Goal: Information Seeking & Learning: Learn about a topic

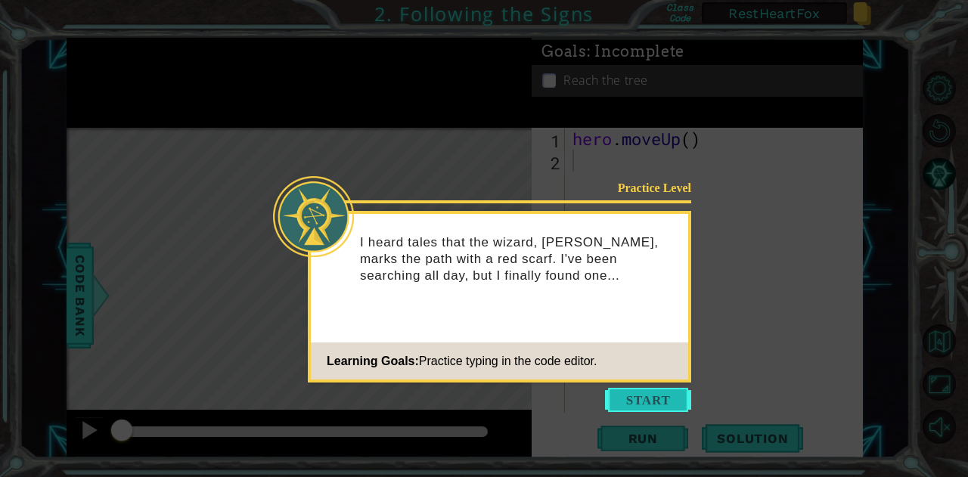
click at [656, 396] on button "Start" at bounding box center [648, 400] width 86 height 24
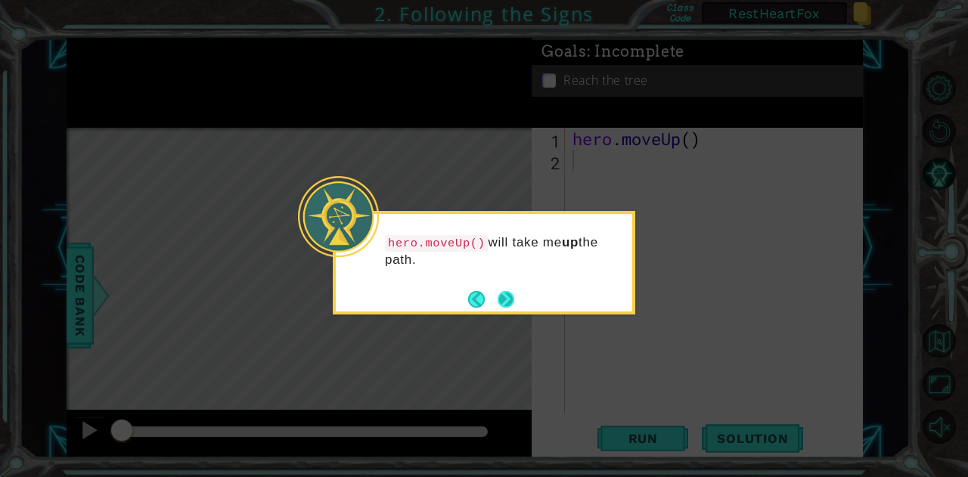
click at [505, 300] on button "Next" at bounding box center [506, 299] width 18 height 18
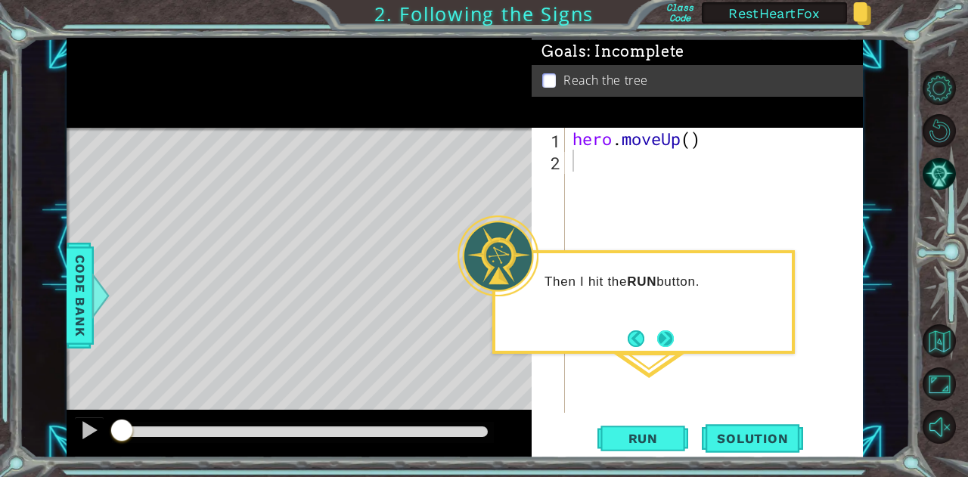
click at [668, 336] on button "Next" at bounding box center [665, 338] width 19 height 19
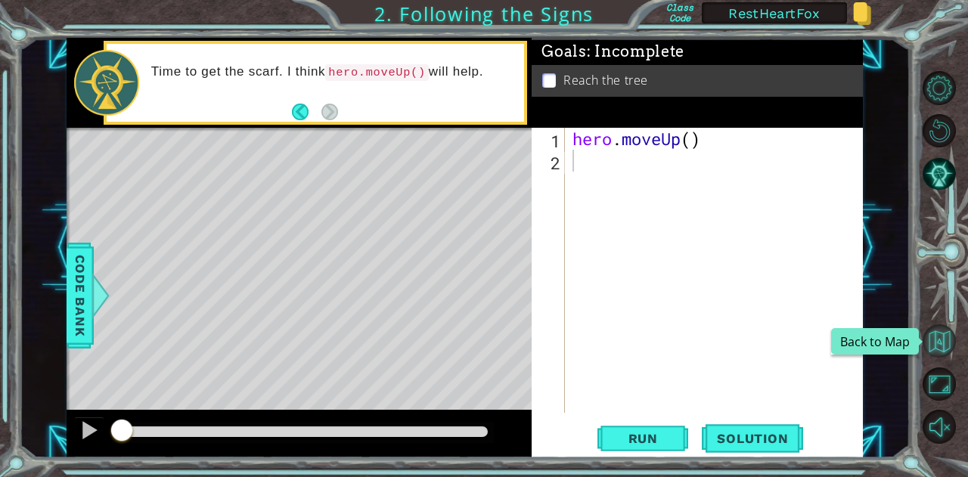
click at [938, 337] on button "Back to Map" at bounding box center [939, 340] width 33 height 33
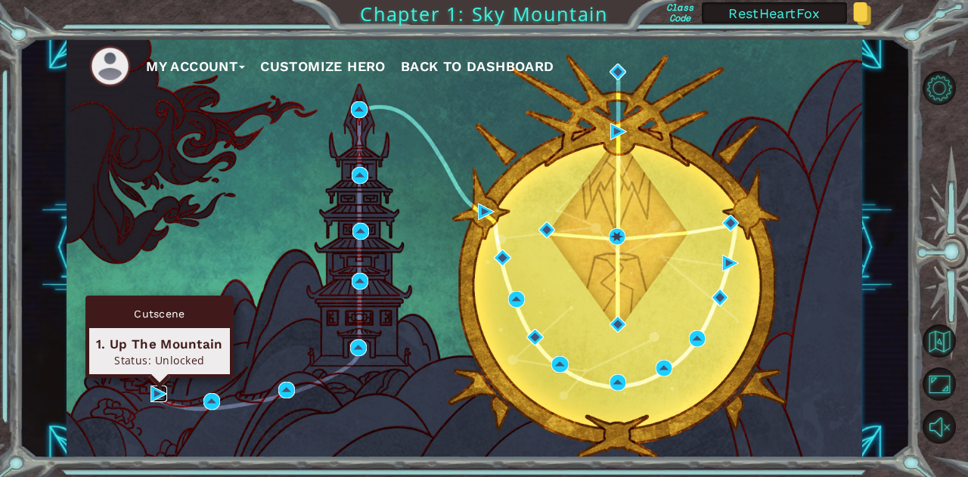
click at [163, 393] on img at bounding box center [158, 394] width 17 height 17
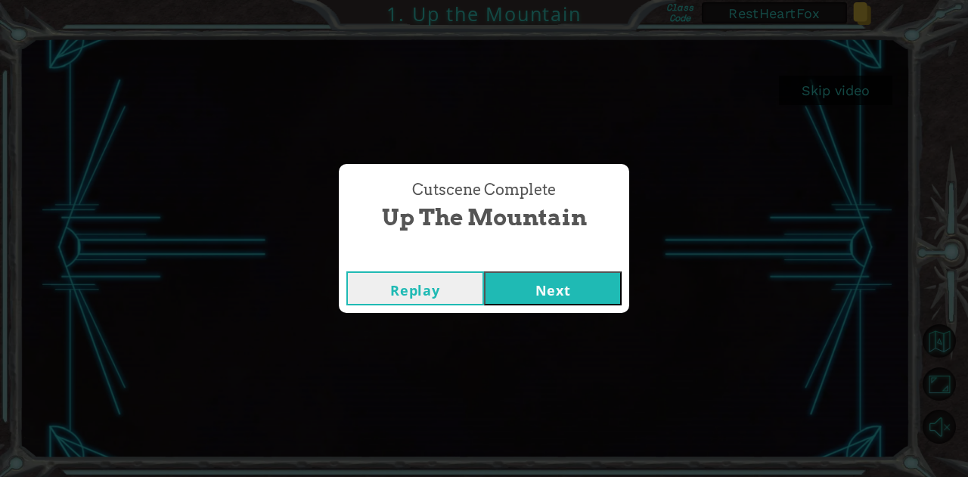
click at [532, 295] on button "Next" at bounding box center [553, 288] width 138 height 34
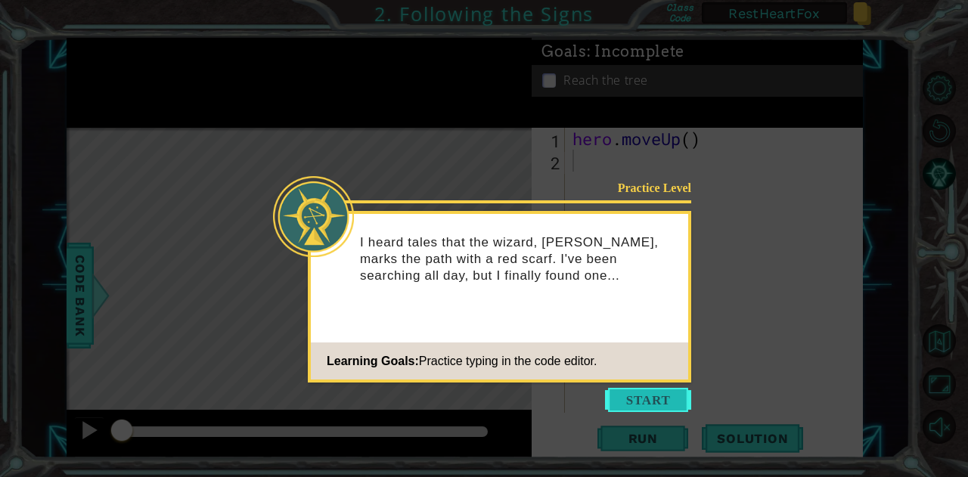
click at [633, 395] on button "Start" at bounding box center [648, 400] width 86 height 24
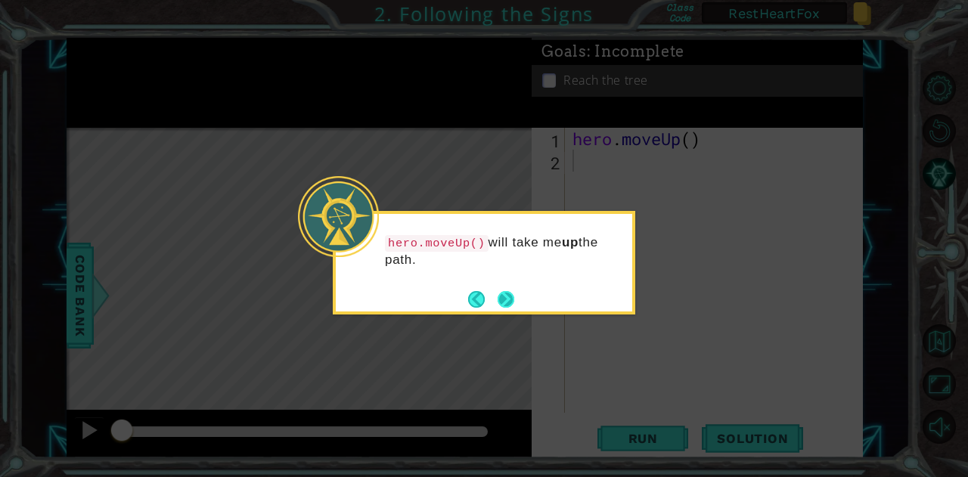
click at [495, 299] on button "Next" at bounding box center [505, 298] width 23 height 23
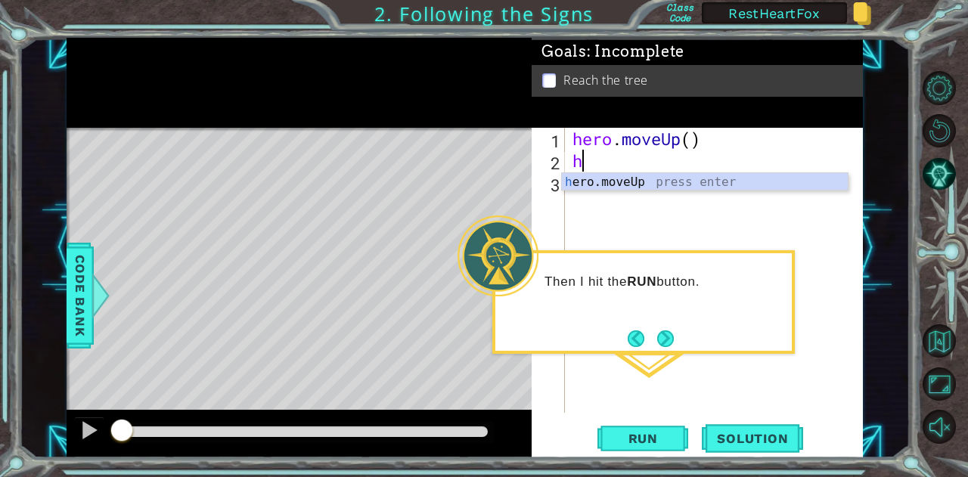
type textarea "hm"
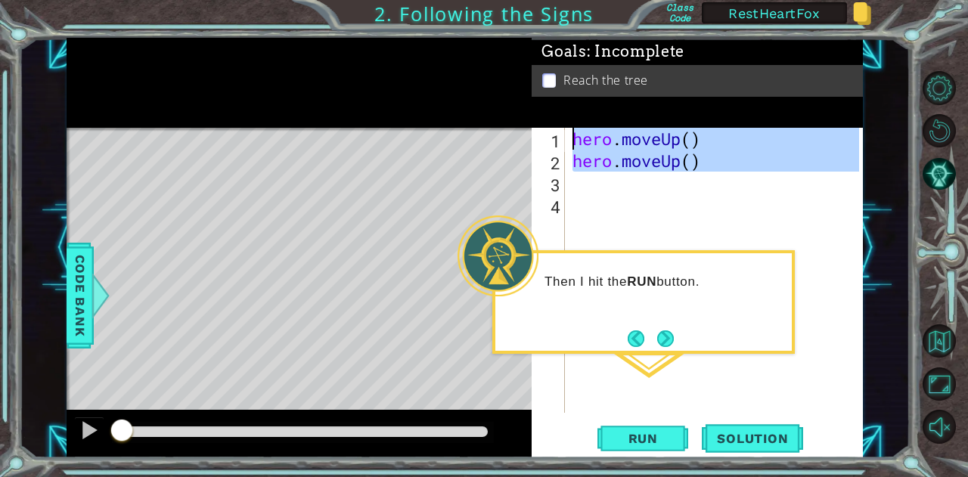
drag, startPoint x: 719, startPoint y: 187, endPoint x: 470, endPoint y: 79, distance: 272.0
click at [470, 79] on div "1 ההההההההההההההההההההההההההההההההההההההההההההההההההההההההההההההההההההההההההההה…" at bounding box center [465, 248] width 796 height 420
type textarea "hero.moveUp() hero.moveUp()"
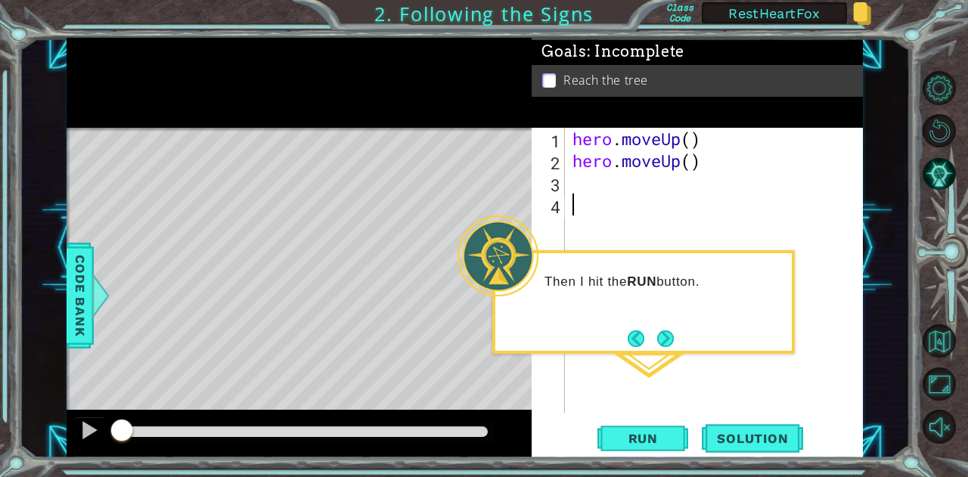
click at [658, 218] on div "hero . moveUp ( ) hero . moveUp ( )" at bounding box center [717, 292] width 297 height 329
click at [662, 436] on span "Run" at bounding box center [643, 438] width 60 height 15
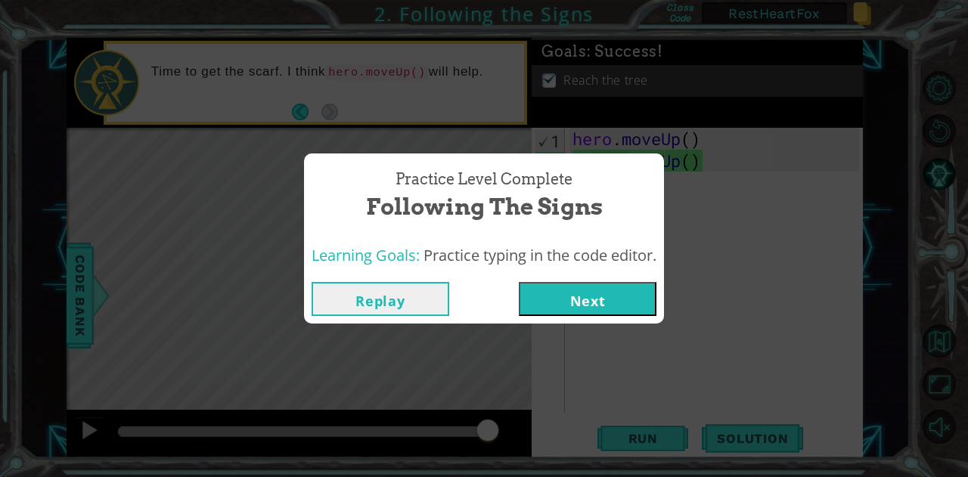
click at [619, 292] on button "Next" at bounding box center [588, 299] width 138 height 34
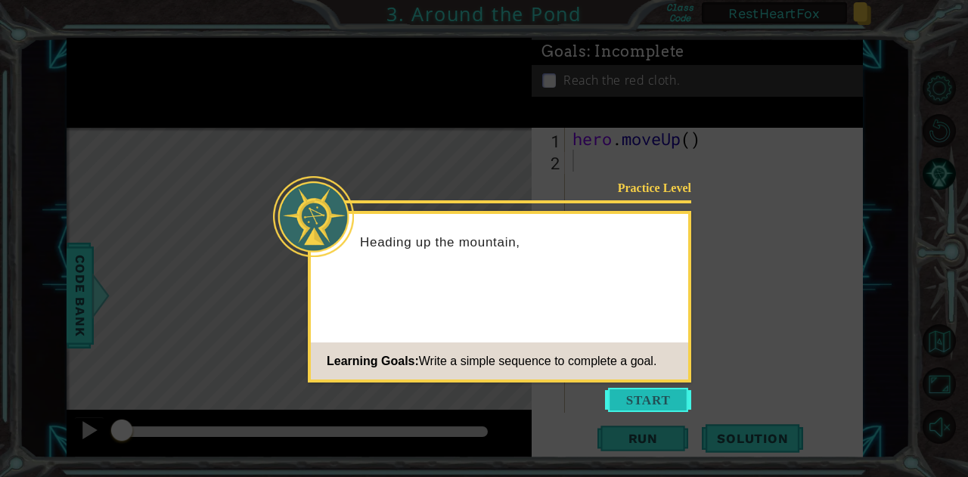
click at [629, 396] on button "Start" at bounding box center [648, 400] width 86 height 24
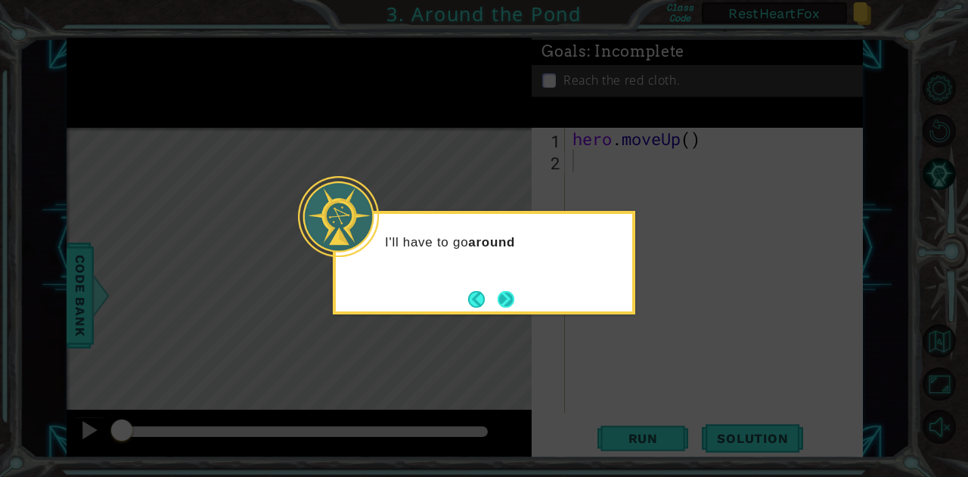
click at [517, 298] on button "Next" at bounding box center [506, 299] width 24 height 24
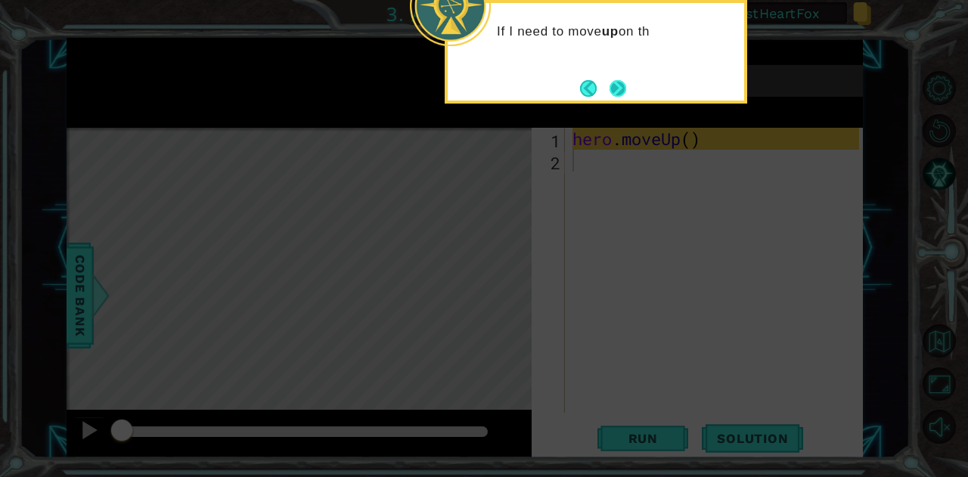
click at [616, 79] on button "Next" at bounding box center [617, 88] width 19 height 19
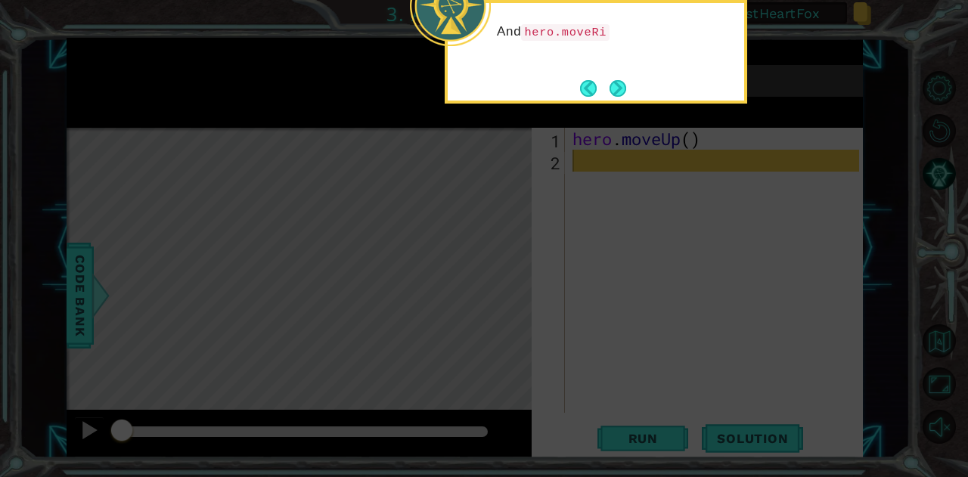
click at [620, 73] on div "And hero.moveRi" at bounding box center [596, 52] width 302 height 104
click at [616, 94] on button "Next" at bounding box center [618, 87] width 17 height 17
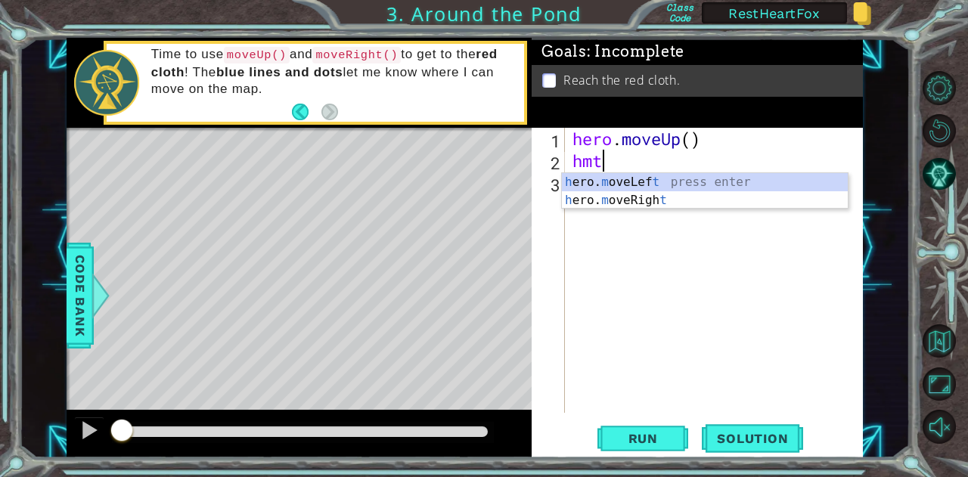
type textarea "hmr"
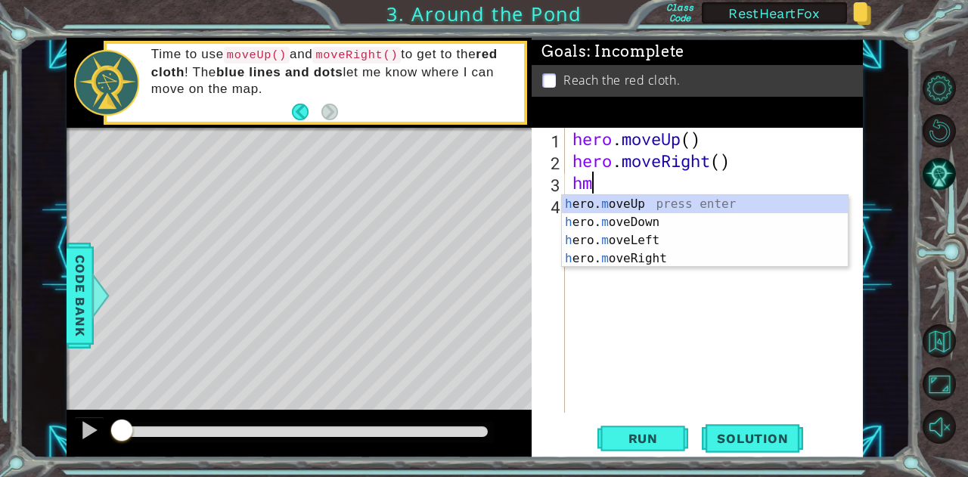
type textarea "hmu"
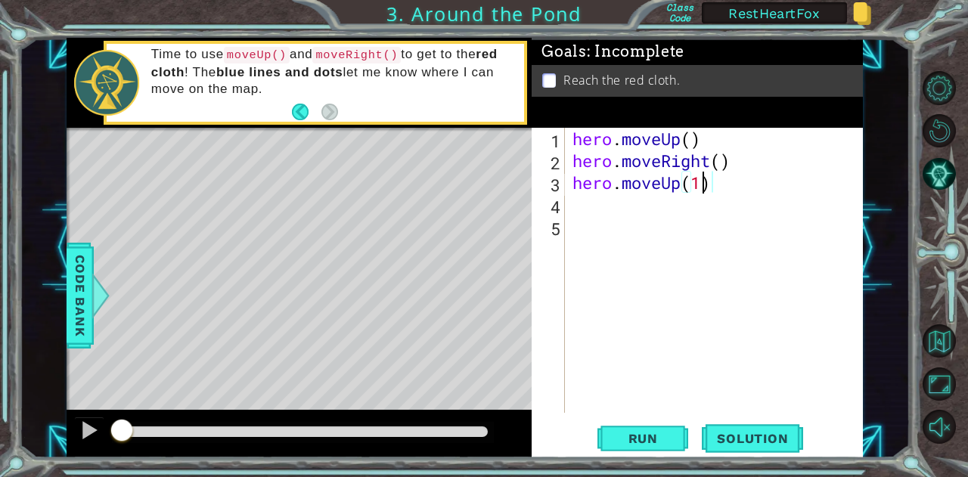
scroll to position [0, 5]
type textarea "hero.moveUp(2)"
click at [640, 426] on button "Run" at bounding box center [642, 438] width 91 height 33
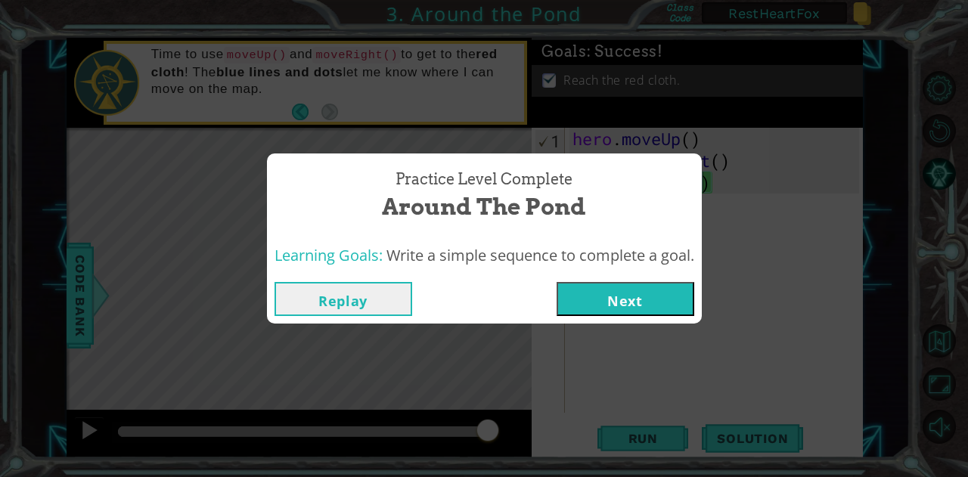
click at [638, 309] on button "Next" at bounding box center [626, 299] width 138 height 34
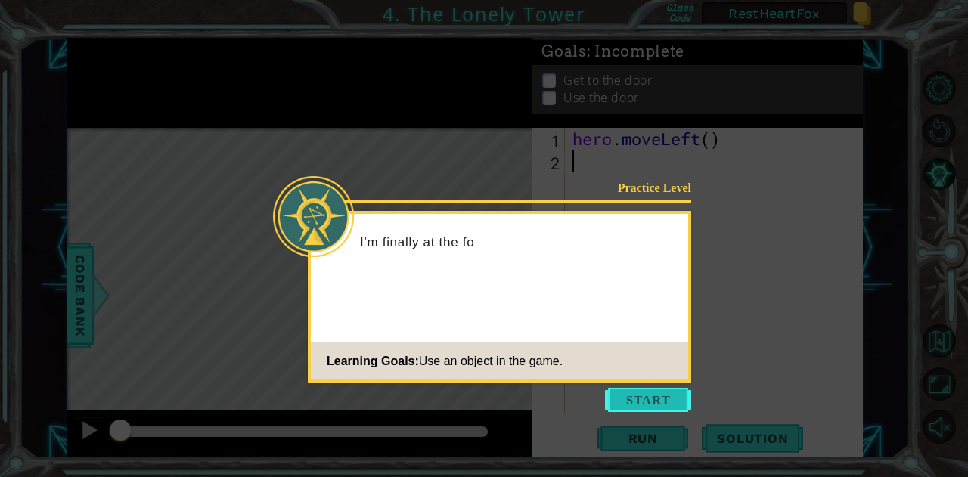
click at [639, 393] on button "Start" at bounding box center [648, 400] width 86 height 24
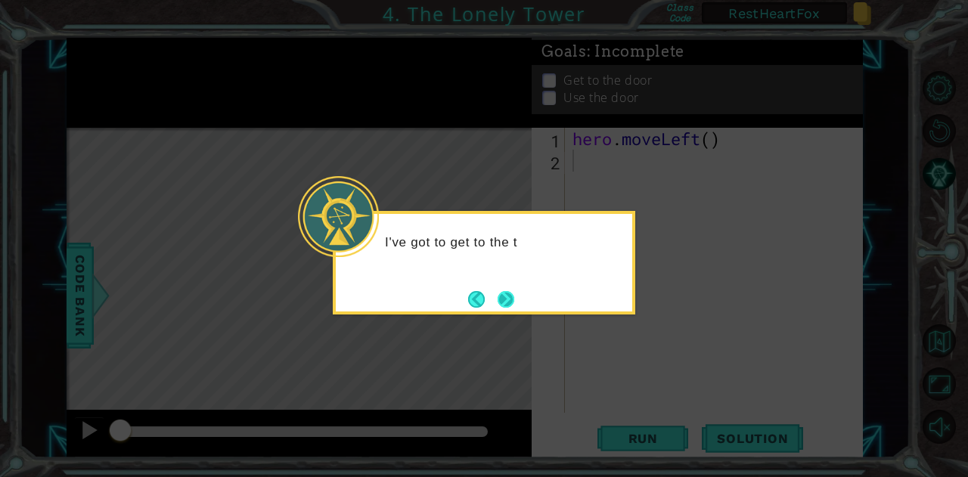
click at [513, 298] on button "Next" at bounding box center [506, 299] width 17 height 17
click at [513, 298] on button "Next" at bounding box center [505, 299] width 27 height 27
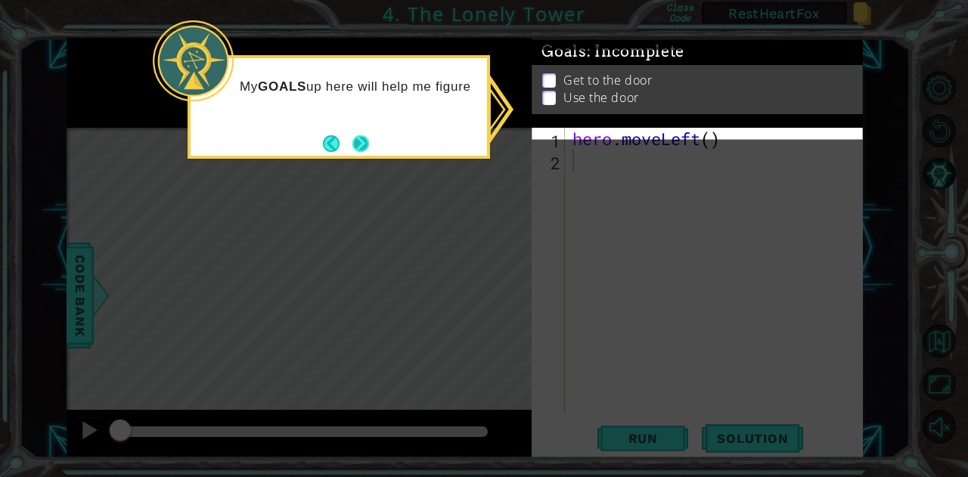
click at [360, 147] on button "Next" at bounding box center [360, 143] width 23 height 23
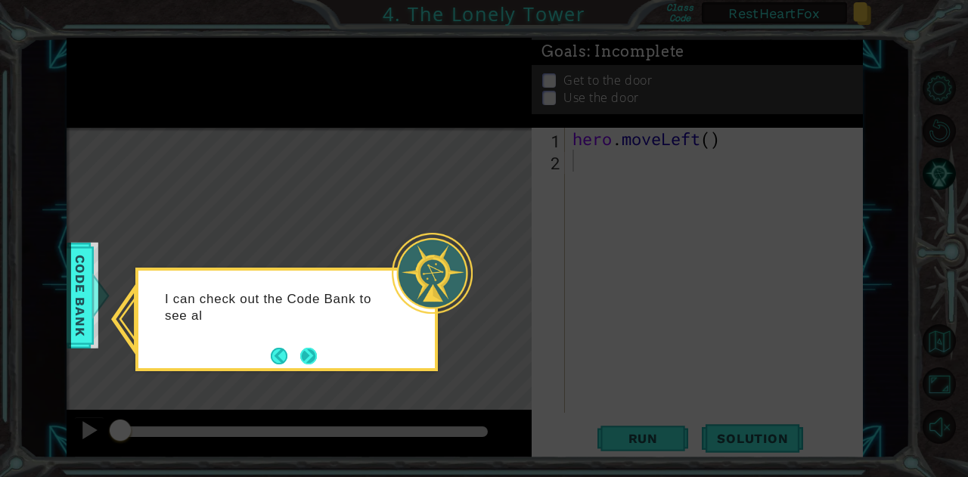
click at [306, 356] on button "Next" at bounding box center [308, 356] width 18 height 18
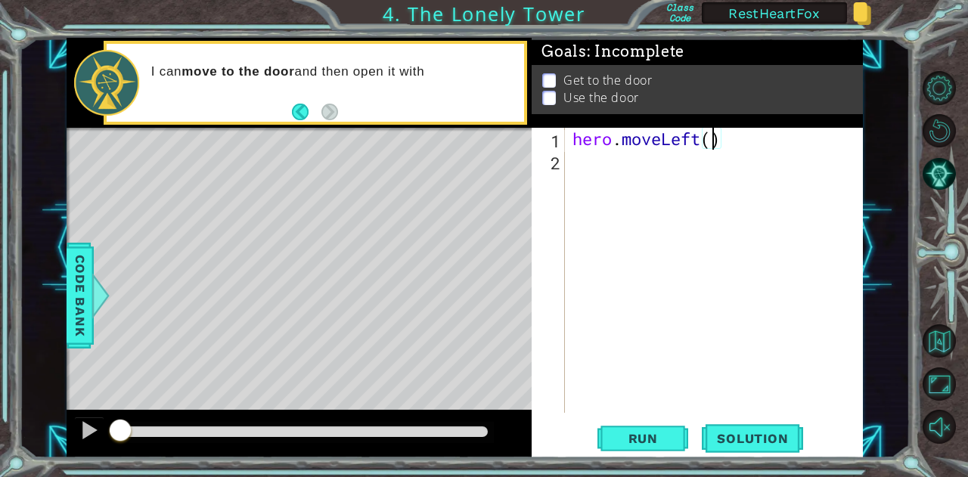
click at [712, 135] on div "hero . moveLeft ( )" at bounding box center [717, 292] width 297 height 329
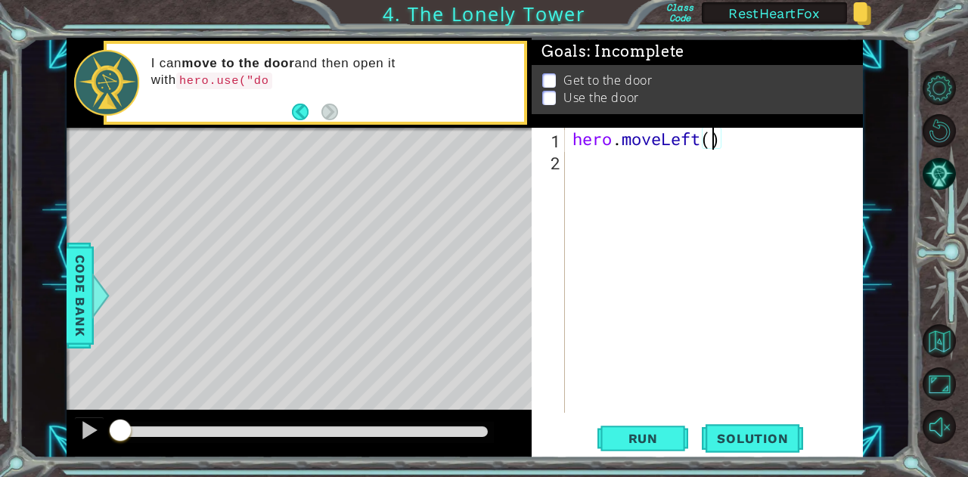
type textarea "hero.moveLeft(2)"
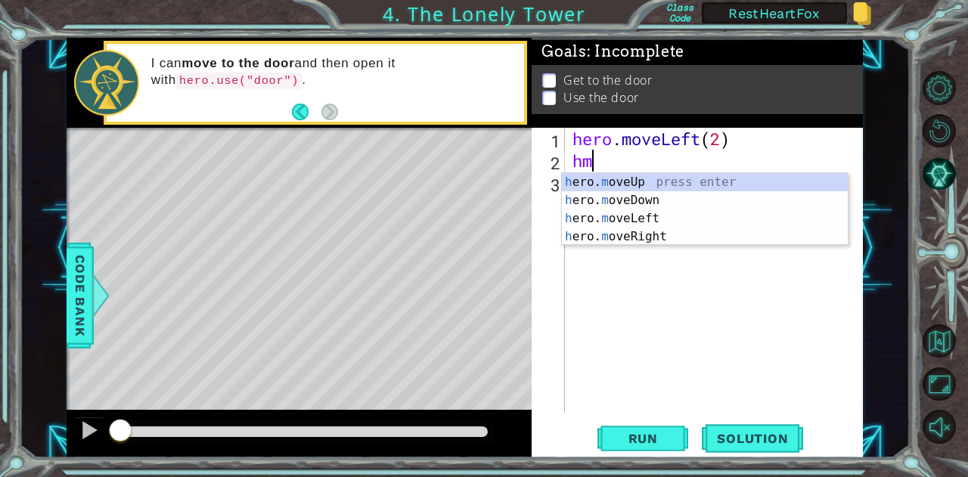
type textarea "hmu"
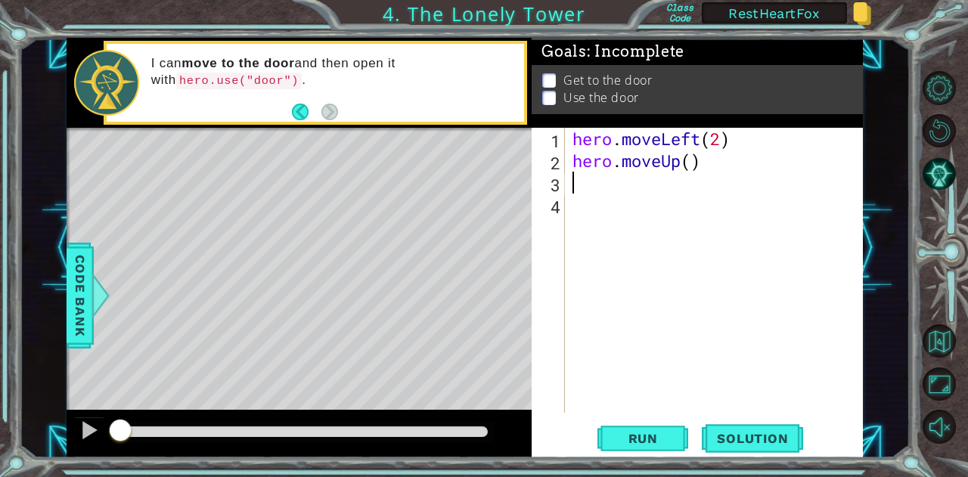
type textarea "h"
type textarea "hero.moveUp(2)"
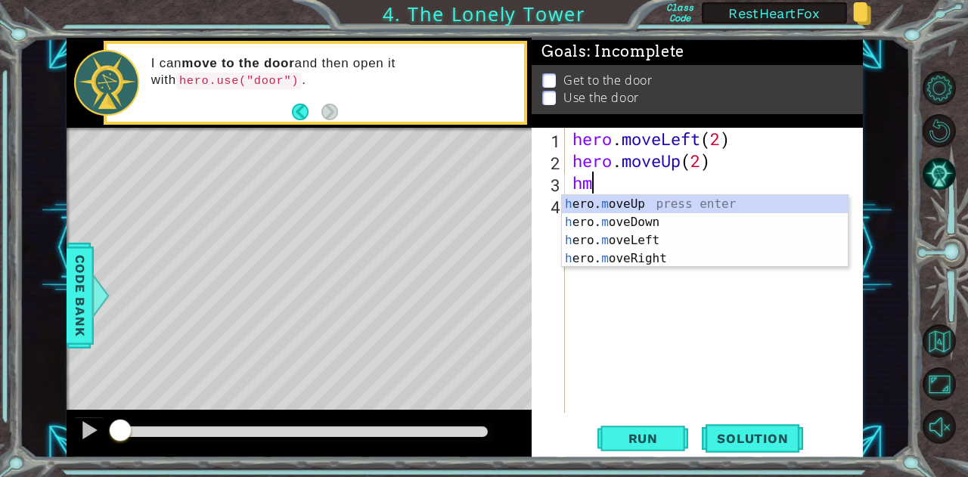
type textarea "hmr"
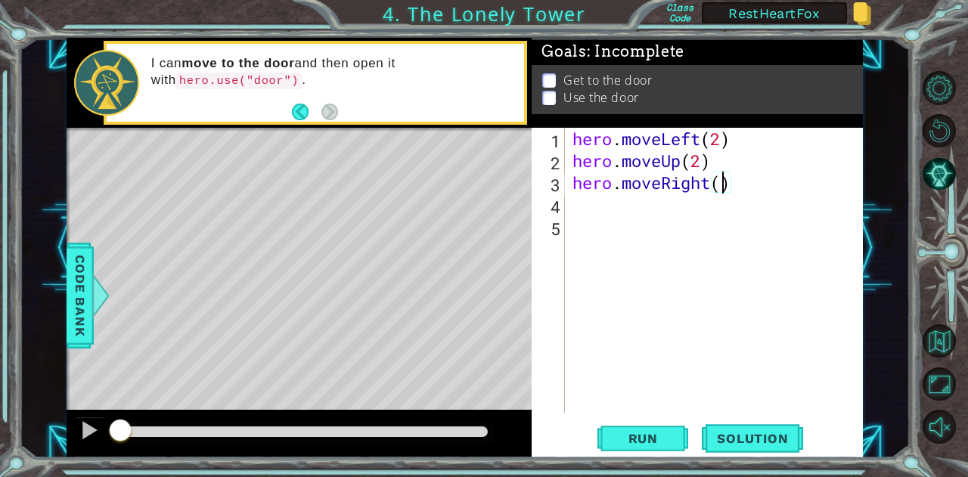
type textarea "hero.moveRight(2)"
click at [737, 191] on div "hero . moveLeft ( 2 ) hero . moveUp ( 2 ) hero . moveRight ( 2 ) hero . use ( "…" at bounding box center [717, 292] width 297 height 329
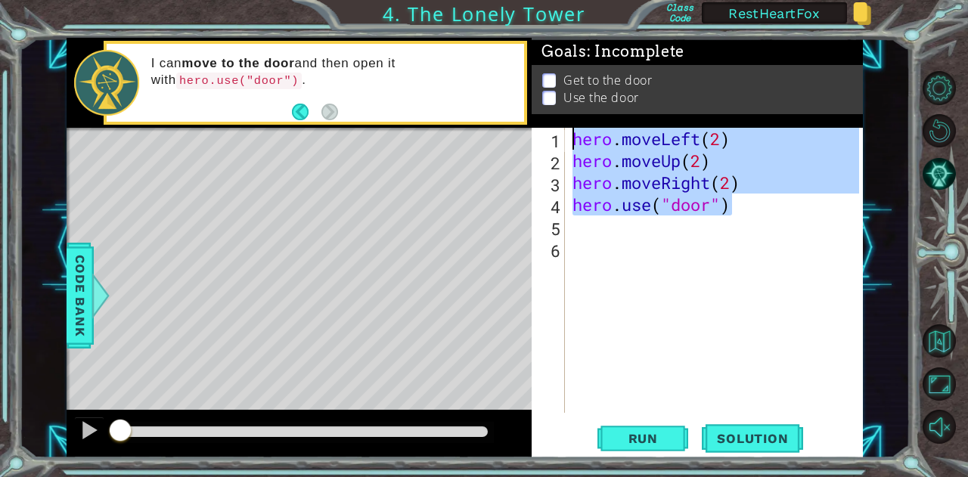
drag, startPoint x: 737, startPoint y: 206, endPoint x: 517, endPoint y: 126, distance: 233.5
click at [517, 126] on div "1 ההההההההההההההההההההההההההההההההההההההההההההההההההההההההההההההההההההההההההההה…" at bounding box center [465, 248] width 796 height 420
click at [631, 436] on span "Run" at bounding box center [643, 438] width 60 height 15
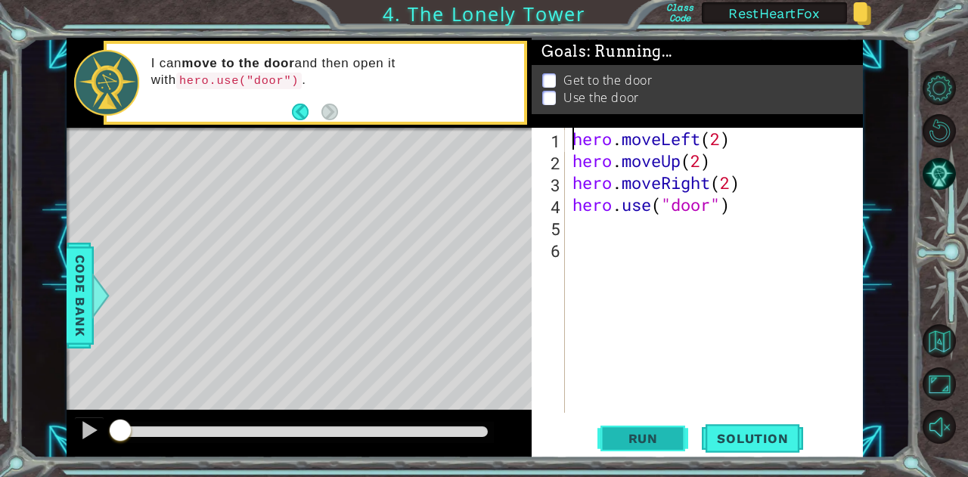
type textarea "hero.moveLeft(2)"
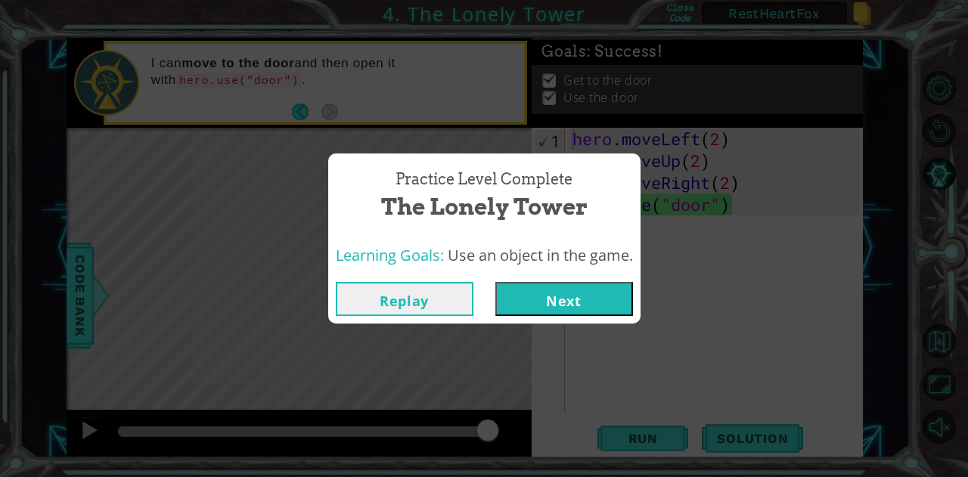
click at [613, 281] on div "Replay Next" at bounding box center [484, 299] width 312 height 49
click at [580, 296] on button "Next" at bounding box center [564, 299] width 138 height 34
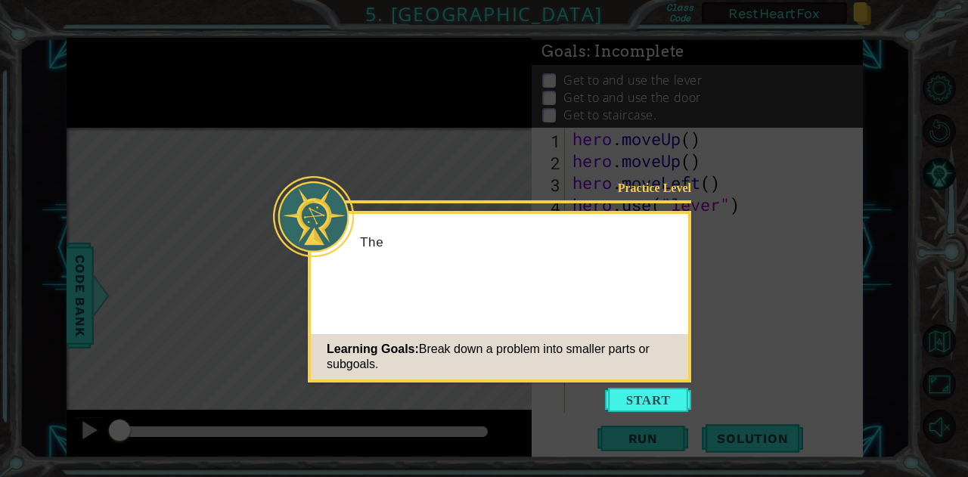
click at [623, 386] on icon at bounding box center [484, 238] width 968 height 477
click at [637, 398] on button "Start" at bounding box center [648, 400] width 86 height 24
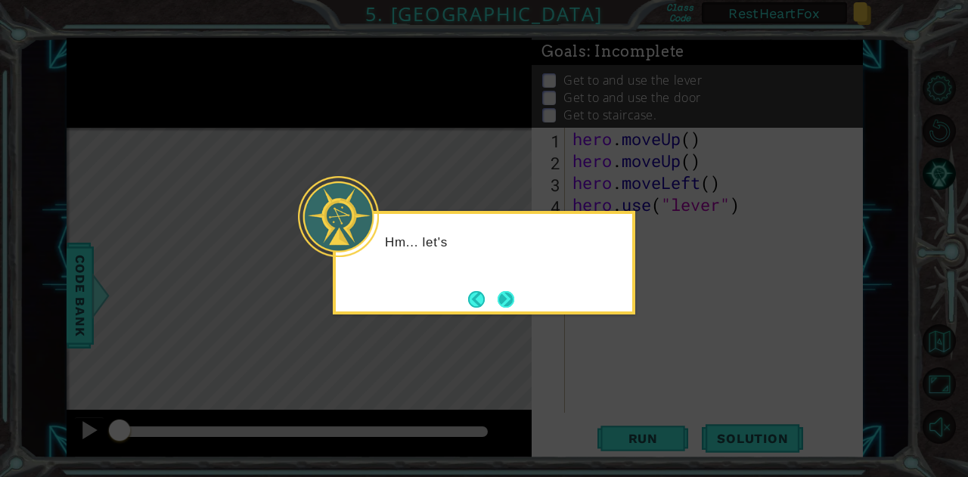
click at [506, 295] on button "Next" at bounding box center [505, 298] width 23 height 23
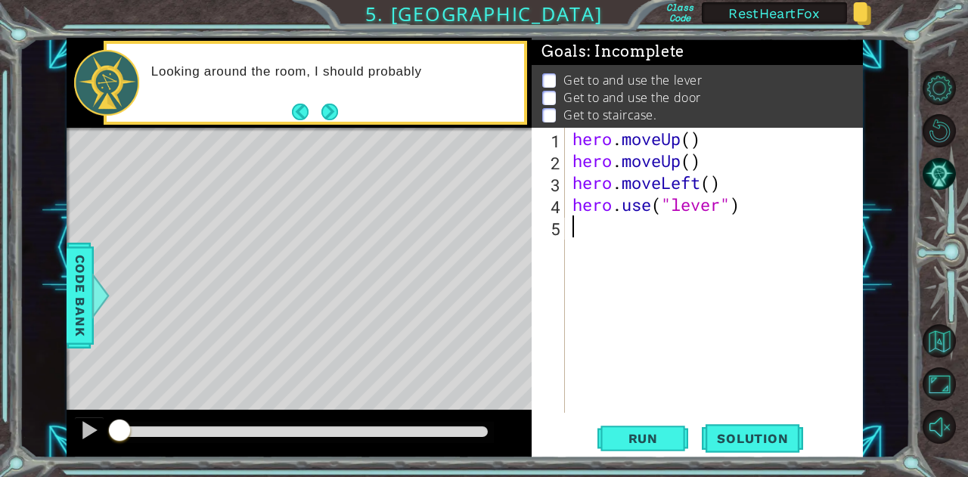
click at [639, 237] on div "hero . moveUp ( ) hero . moveUp ( ) hero . moveLeft ( ) hero . use ( "lever" )" at bounding box center [717, 292] width 297 height 329
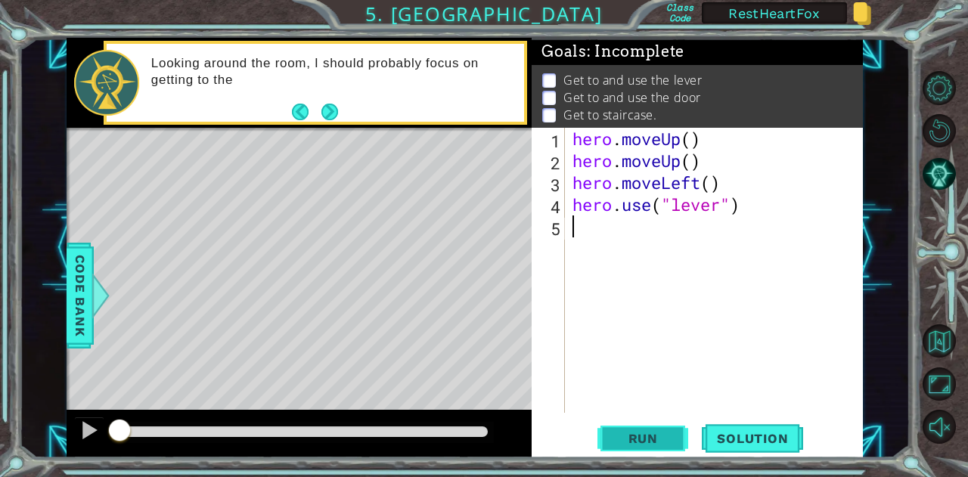
click at [639, 422] on button "Run" at bounding box center [642, 438] width 91 height 33
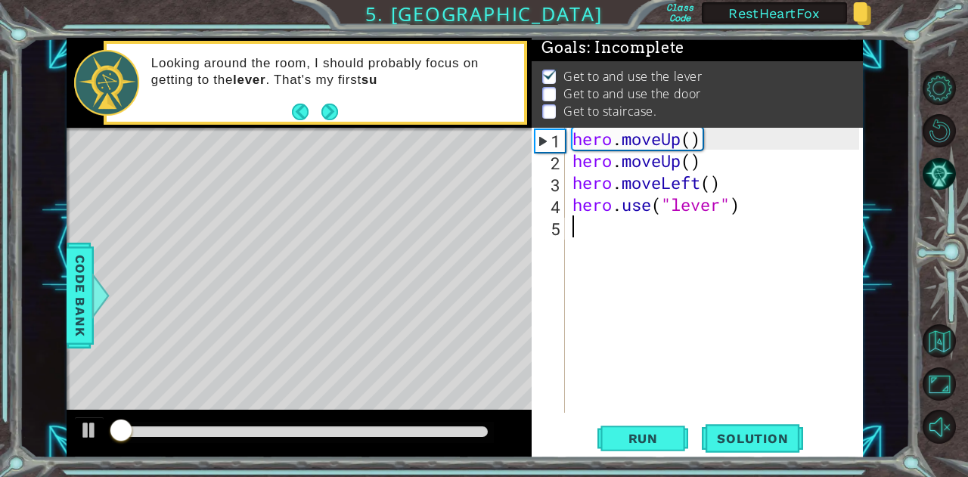
scroll to position [11, 0]
click at [101, 429] on button at bounding box center [89, 432] width 30 height 31
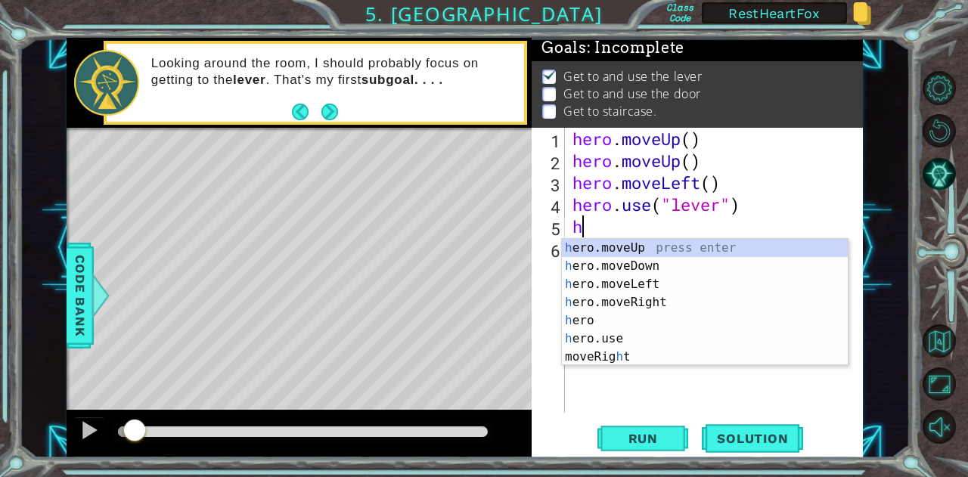
type textarea "hmr"
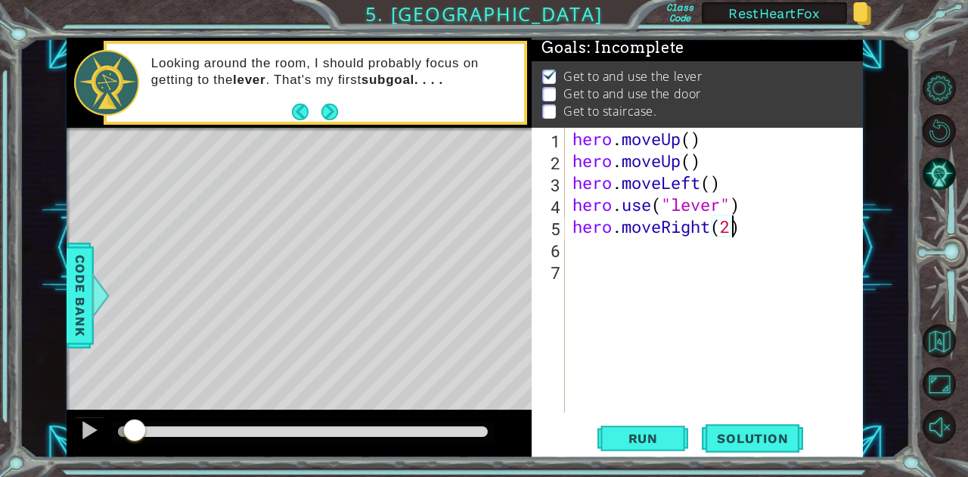
scroll to position [0, 7]
type textarea "hero.moveRight(3)"
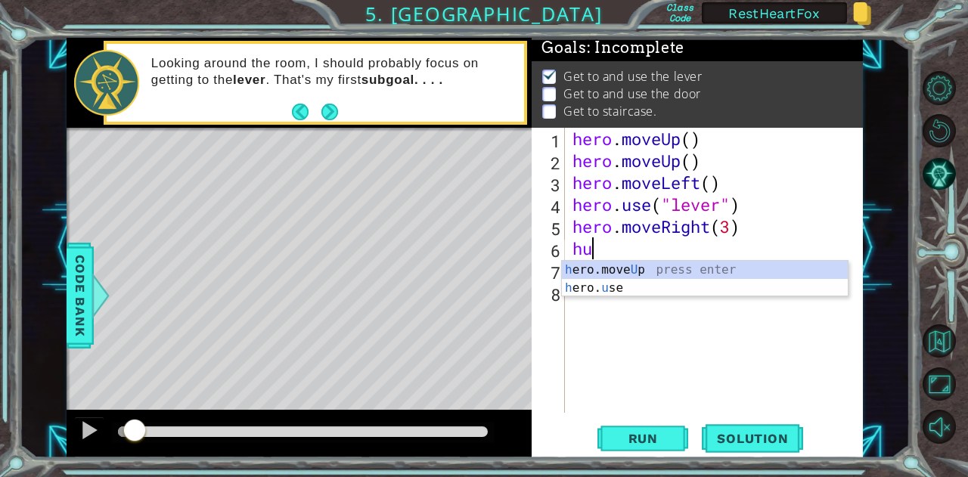
scroll to position [0, 0]
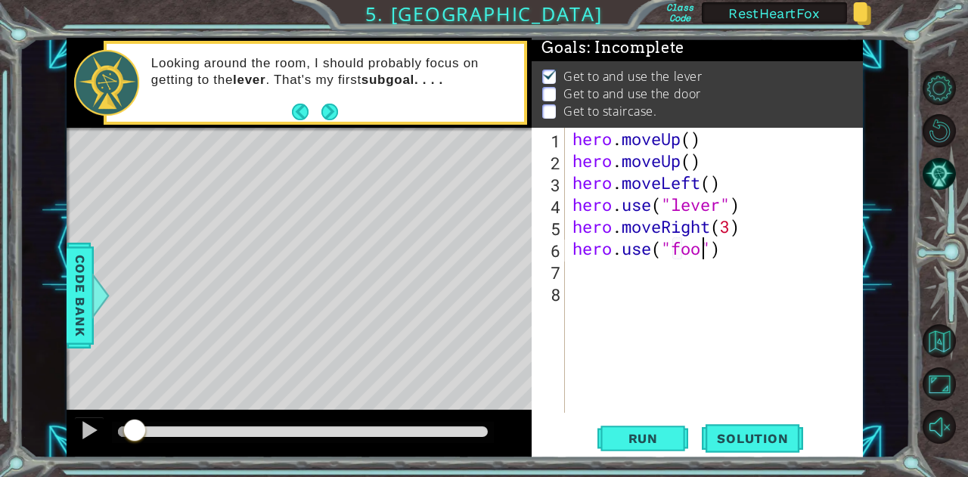
type textarea "hero.use("[PERSON_NAME]")"
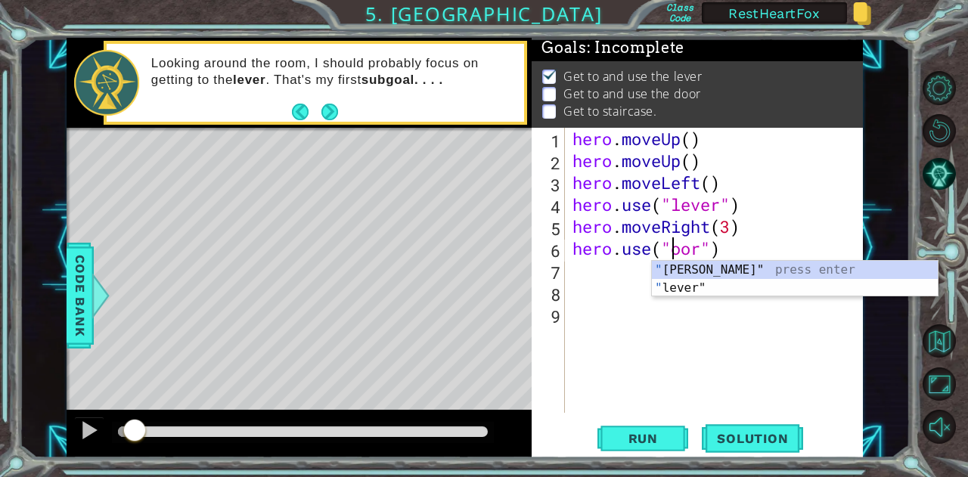
type textarea "hero.use("door")"
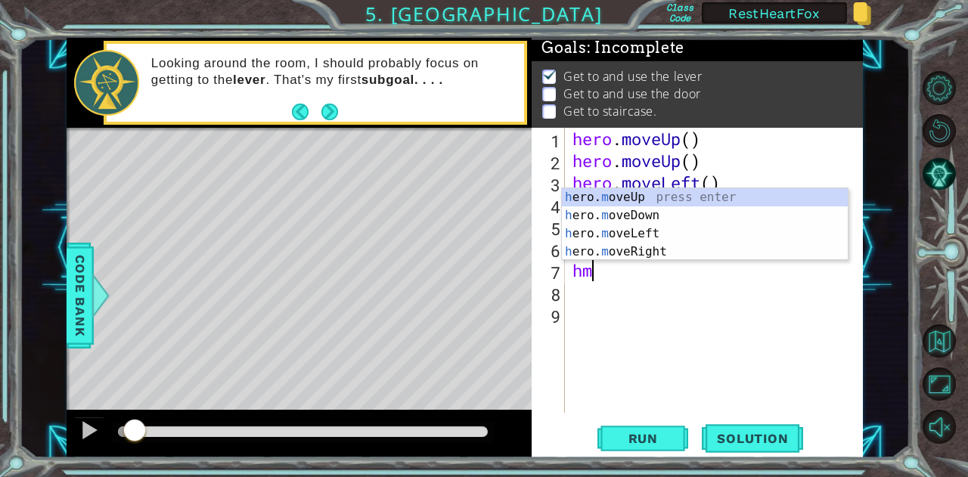
type textarea "hmu"
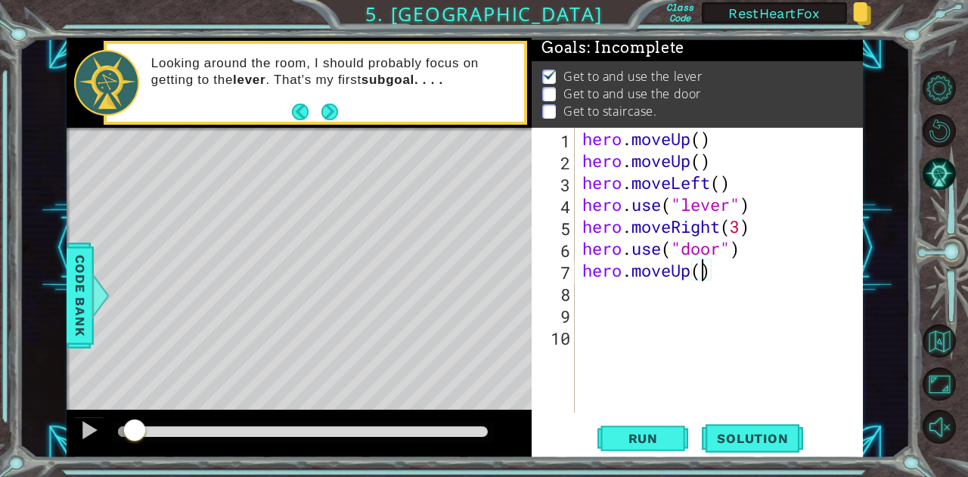
type textarea "hero.moveUp(2)"
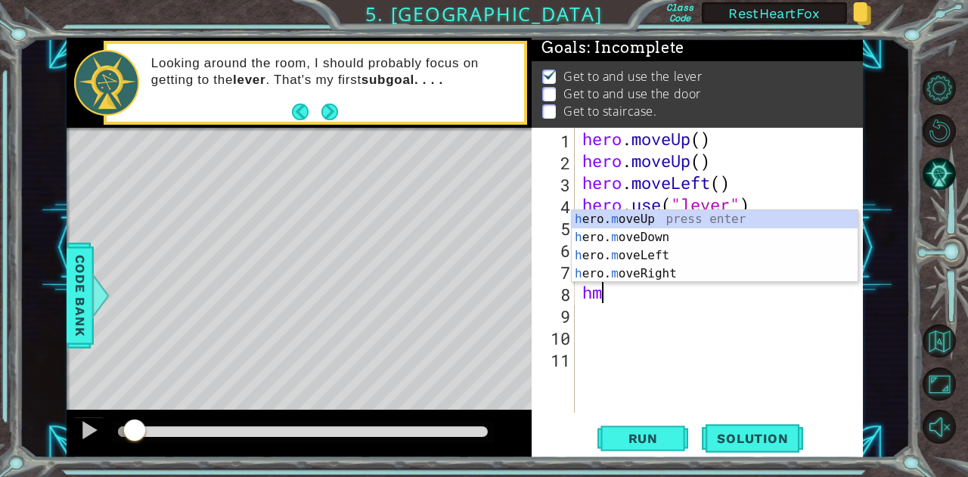
type textarea "hml"
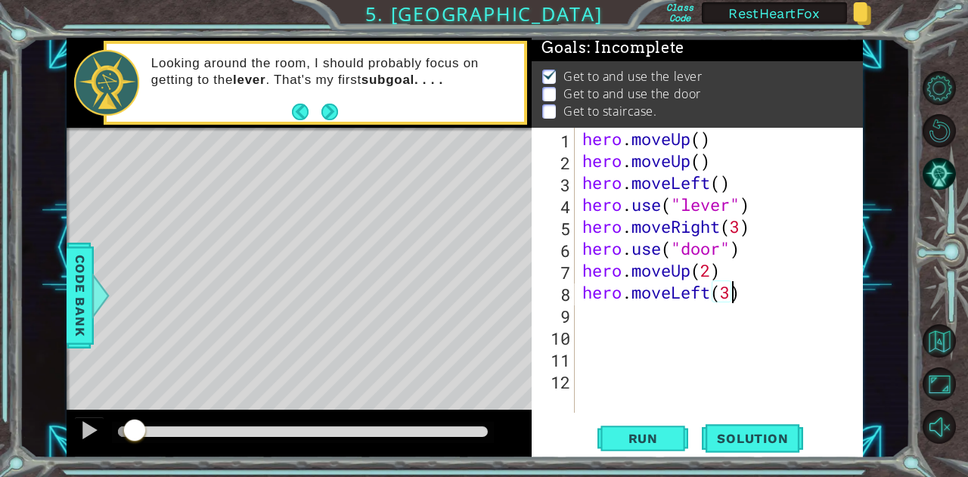
scroll to position [0, 7]
type textarea "hero.moveLeft(3)"
click at [632, 433] on span "Run" at bounding box center [643, 438] width 60 height 15
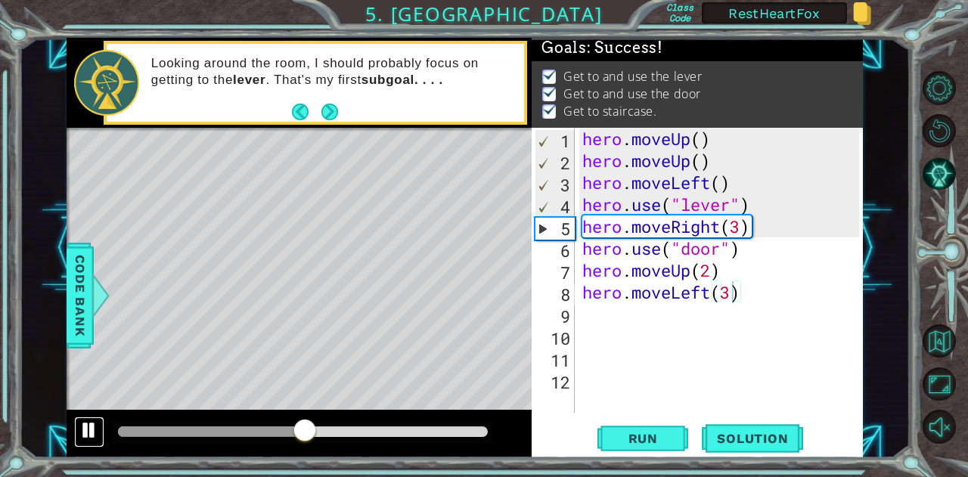
click at [85, 425] on div at bounding box center [89, 430] width 20 height 20
